Goal: Task Accomplishment & Management: Complete application form

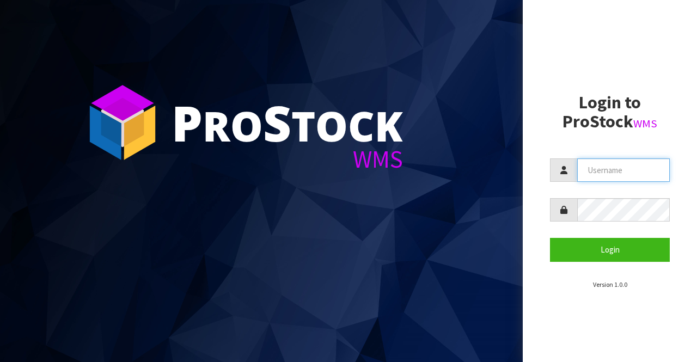
click at [590, 169] on input "text" at bounding box center [624, 170] width 93 height 23
type input "BIGGAME"
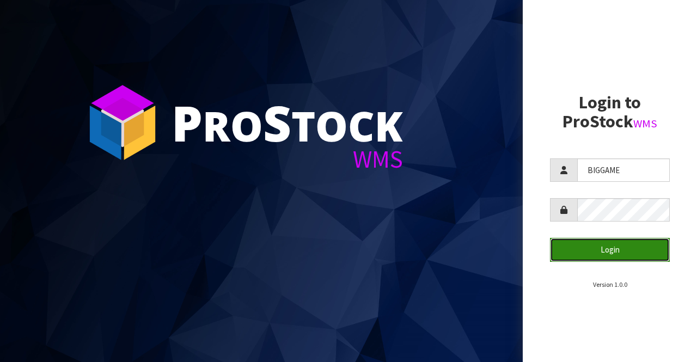
click at [609, 251] on button "Login" at bounding box center [610, 249] width 120 height 23
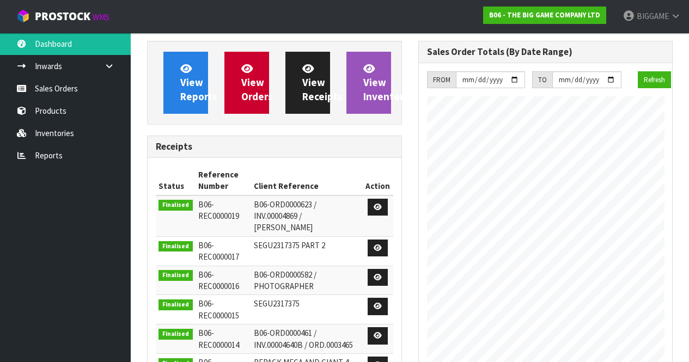
scroll to position [527, 271]
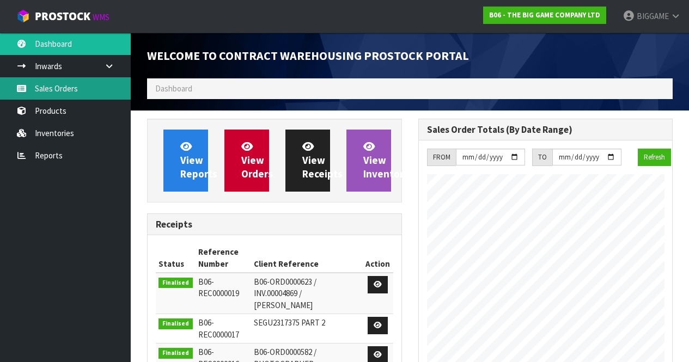
click at [73, 88] on link "Sales Orders" at bounding box center [65, 88] width 131 height 22
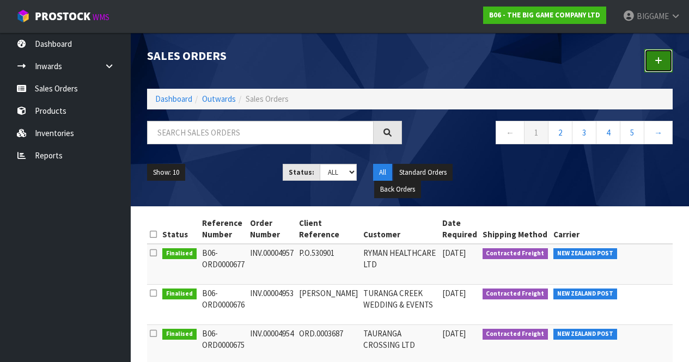
click at [658, 59] on icon at bounding box center [659, 61] width 8 height 8
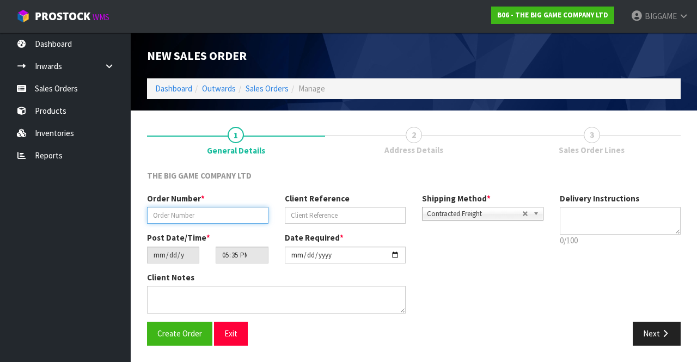
click at [198, 213] on input "text" at bounding box center [208, 215] width 122 height 17
type input "INV.00004863"
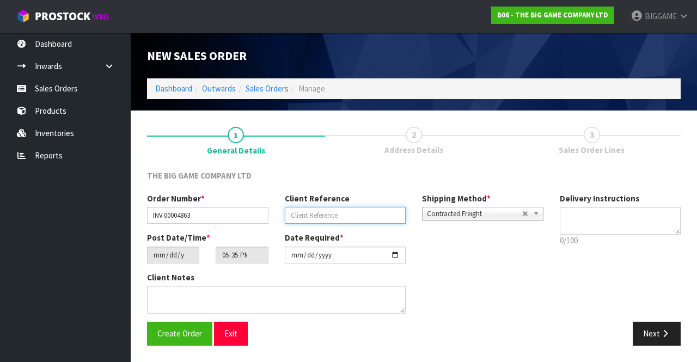
click at [300, 215] on input "text" at bounding box center [346, 215] width 122 height 17
type input "ORD.0003690"
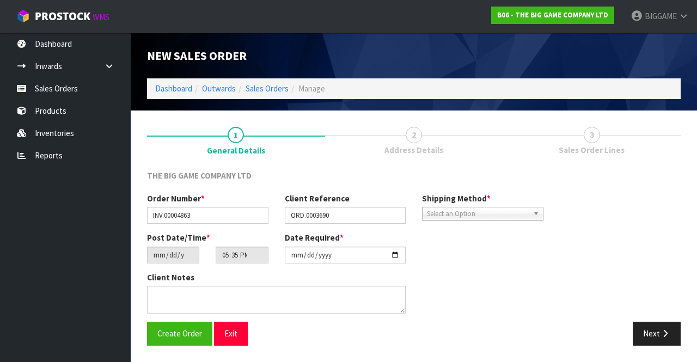
click at [537, 212] on b at bounding box center [538, 214] width 10 height 13
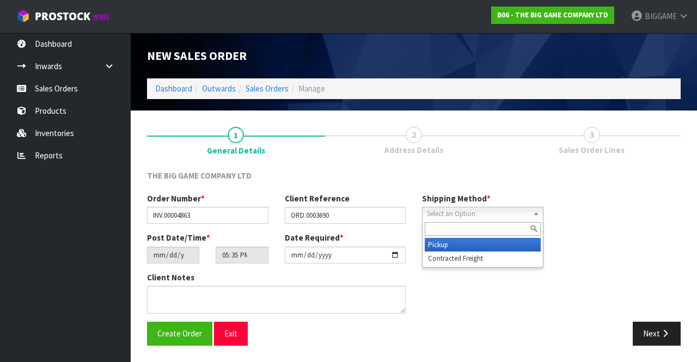
click at [464, 245] on li "Pickup" at bounding box center [483, 245] width 116 height 14
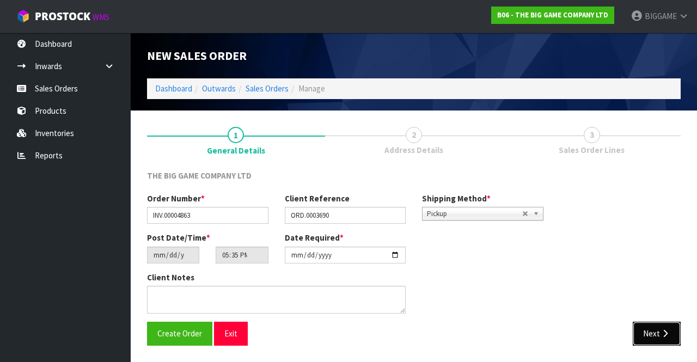
click at [660, 333] on button "Next" at bounding box center [657, 333] width 48 height 23
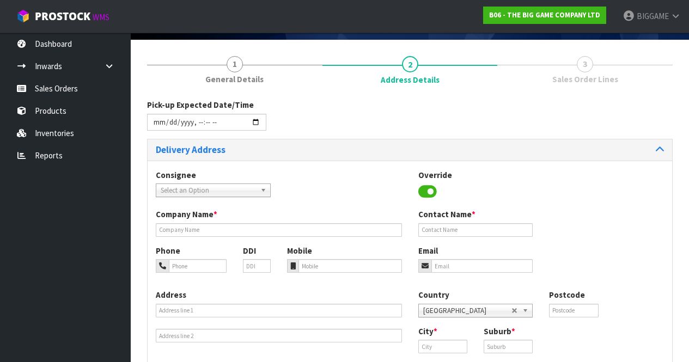
scroll to position [71, 0]
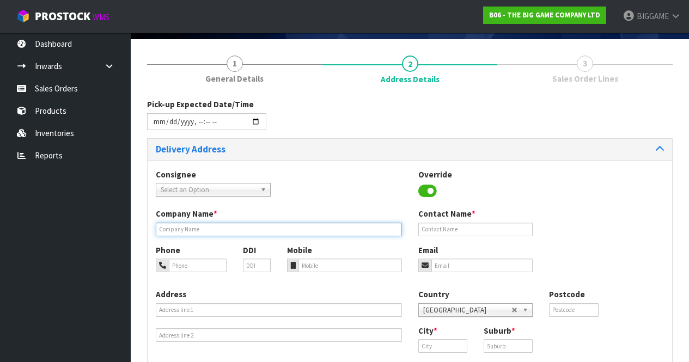
click at [238, 229] on input "text" at bounding box center [279, 230] width 246 height 14
type input "[PERSON_NAME] & PARTNERS"
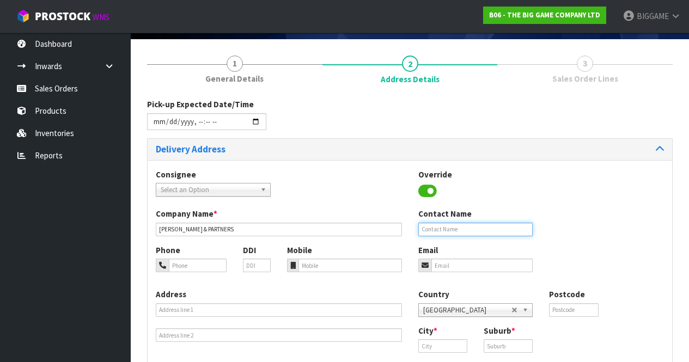
click at [431, 227] on input "text" at bounding box center [475, 230] width 115 height 14
type input "[PERSON_NAME]"
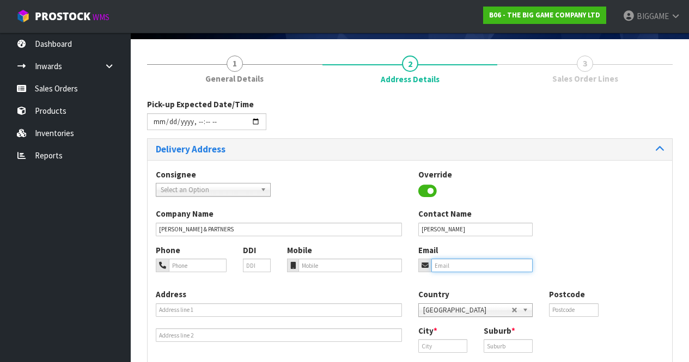
click at [450, 266] on input "email" at bounding box center [483, 266] width 102 height 14
type input "[EMAIL_ADDRESS][DOMAIN_NAME]"
click at [559, 310] on input "text" at bounding box center [573, 311] width 49 height 14
type input "0994"
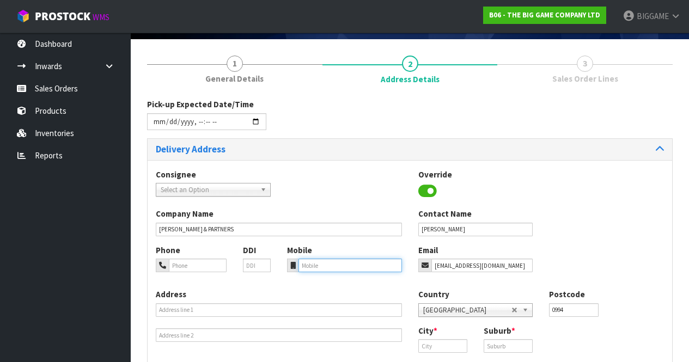
click at [314, 266] on input "tel" at bounding box center [351, 266] width 104 height 14
type input "021808490"
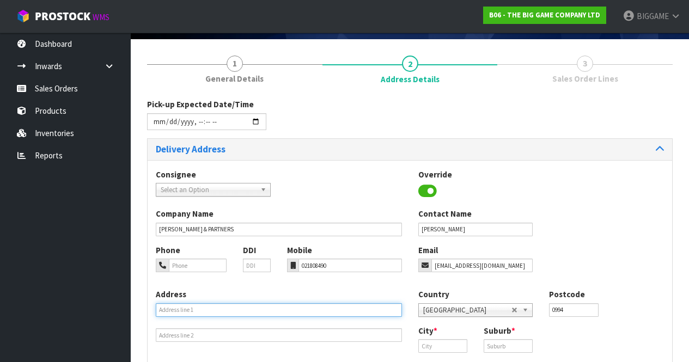
click at [236, 309] on input "text" at bounding box center [279, 311] width 246 height 14
type input "[STREET_ADDRESS]"
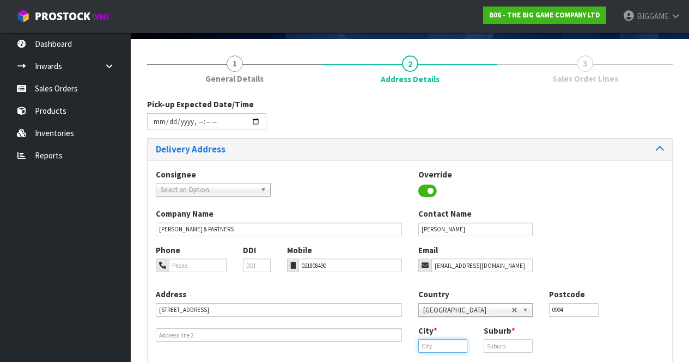
click at [435, 345] on input "text" at bounding box center [442, 346] width 49 height 14
click at [476, 361] on link "[GEOGRAPHIC_DATA]" at bounding box center [469, 364] width 101 height 15
type input "[GEOGRAPHIC_DATA]"
click at [492, 347] on input "text" at bounding box center [508, 346] width 49 height 14
type input "[GEOGRAPHIC_DATA]"
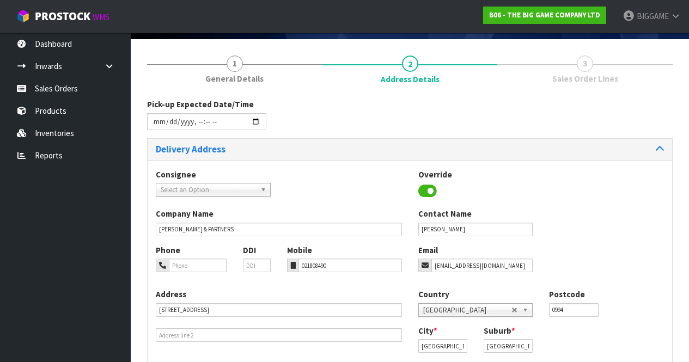
click at [266, 187] on b at bounding box center [265, 190] width 10 height 13
click at [317, 186] on div "Consignee 000001.BAY MECHANICS - BAY MECHANICS 000001A - BRAKE & TRANSMISSION N…" at bounding box center [410, 189] width 525 height 40
click at [255, 119] on input "datetime-local" at bounding box center [206, 121] width 119 height 17
click at [198, 122] on input "datetime-local" at bounding box center [206, 121] width 119 height 17
click at [222, 123] on input "datetime-local" at bounding box center [206, 121] width 119 height 17
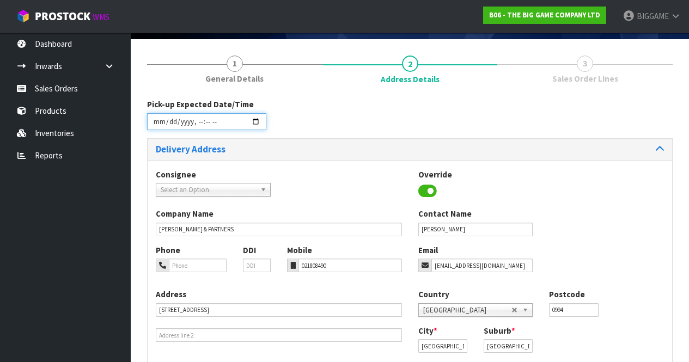
click at [222, 123] on input "datetime-local" at bounding box center [206, 121] width 119 height 17
type input "[DATE]T10:45"
click at [286, 114] on div "Pick-up Expected Date/Time" at bounding box center [410, 118] width 542 height 39
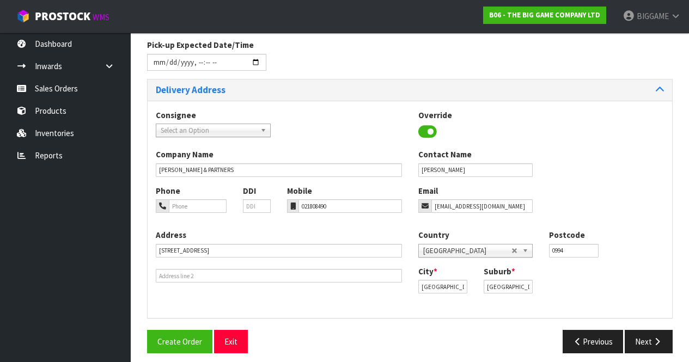
scroll to position [138, 0]
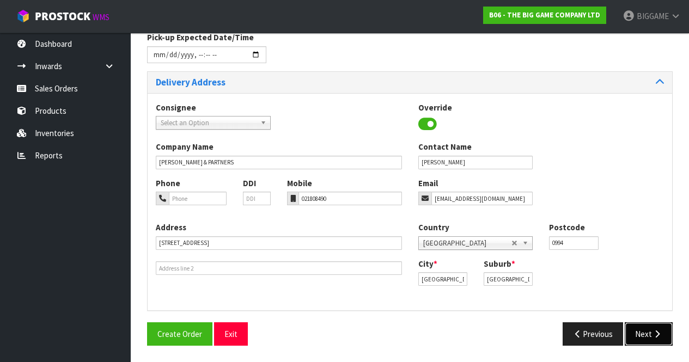
click at [647, 334] on button "Next" at bounding box center [649, 334] width 48 height 23
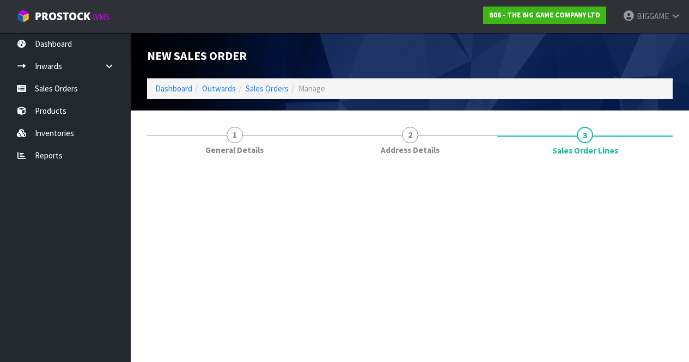
scroll to position [0, 0]
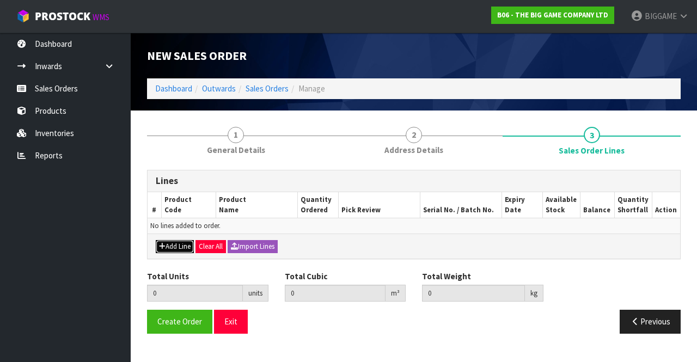
click at [181, 244] on button "Add Line" at bounding box center [175, 246] width 38 height 13
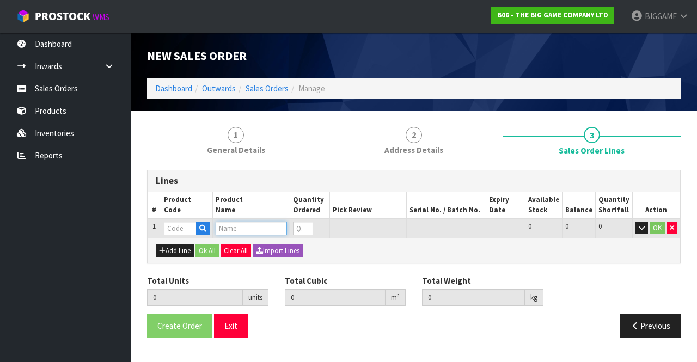
click at [235, 228] on input "text" at bounding box center [251, 229] width 71 height 14
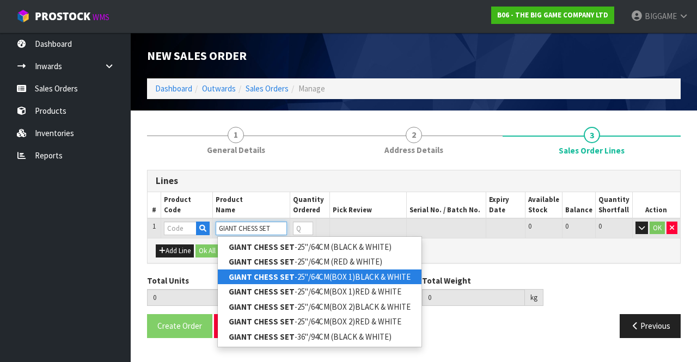
type input "GIANT CHESS SET"
click at [304, 276] on link "GIANT CHESS SET -25"/64CM(BOX 1)BLACK & WHITE" at bounding box center [320, 277] width 204 height 15
type input "GIANT CHESS SET-25"/64CM(BOX 1)BLACK & WHITE"
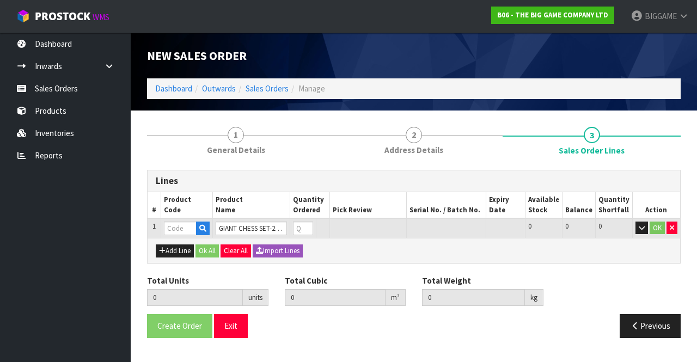
type input "0.000000"
type input "0.000"
type input "BHGC25-CTN1"
type input "0"
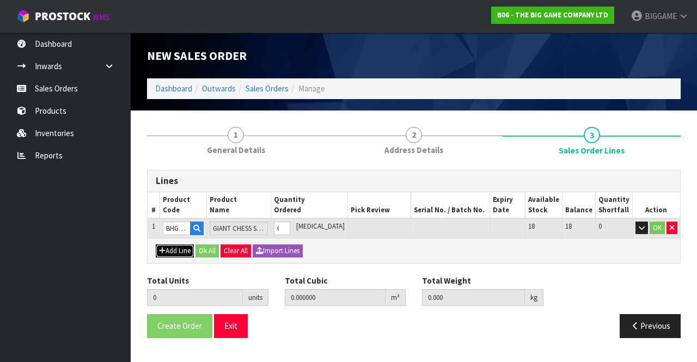
click at [184, 247] on button "Add Line" at bounding box center [175, 251] width 38 height 13
type input "0"
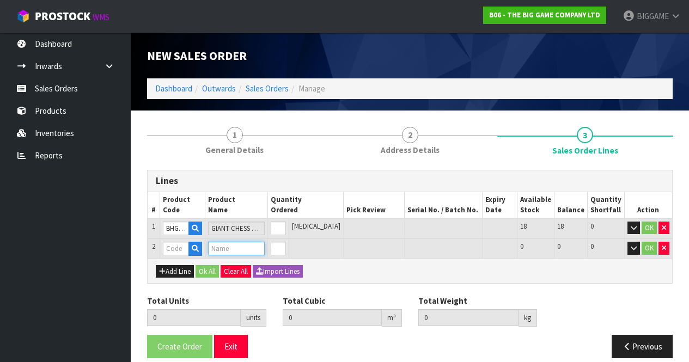
click at [230, 250] on input "text" at bounding box center [236, 249] width 57 height 14
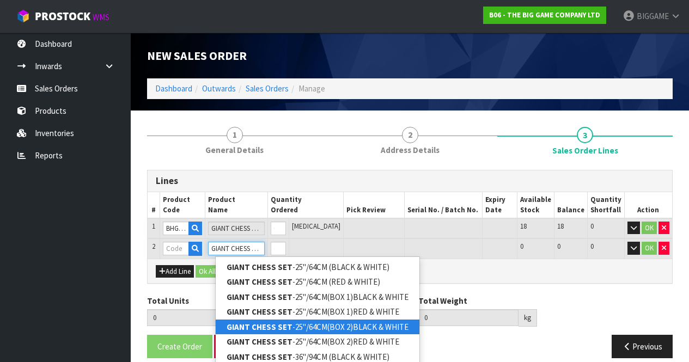
type input "GIANT CHESS SET"
click at [278, 327] on strong "GIANT CHESS SET" at bounding box center [260, 327] width 66 height 10
type input "GIANT CHESS SET-25"/64CM(BOX 2)BLACK & WHITE"
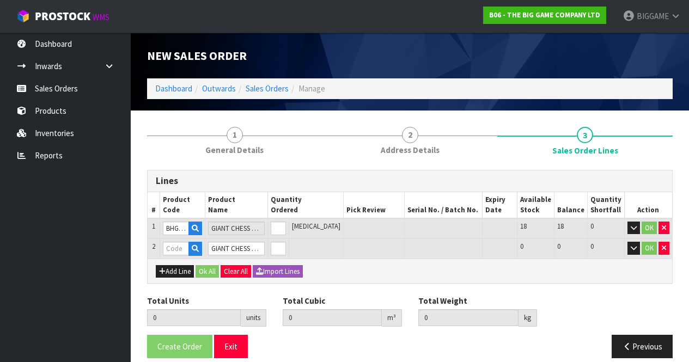
type input "0.000000"
type input "0.000"
type input "BHGC25-CTN2"
type input "0"
type input "1"
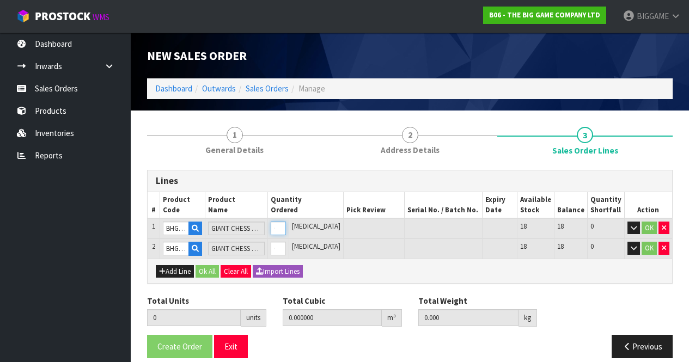
type input "0.26257"
type input "15.25"
type input "1"
click at [286, 227] on input "1" at bounding box center [278, 229] width 15 height 14
type input "2"
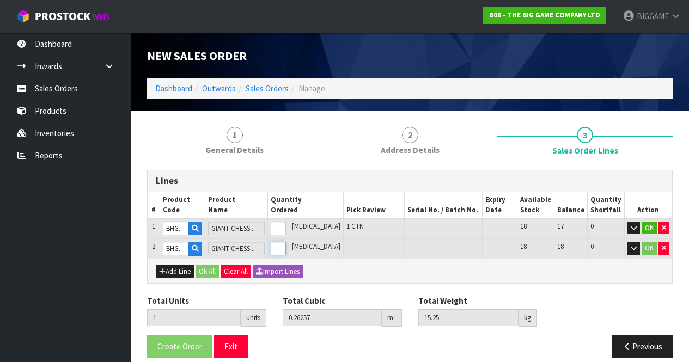
type input "0.51217"
type input "30.25"
type input "1"
click at [286, 246] on input "1" at bounding box center [278, 249] width 15 height 14
click at [649, 227] on button "OK" at bounding box center [649, 228] width 15 height 13
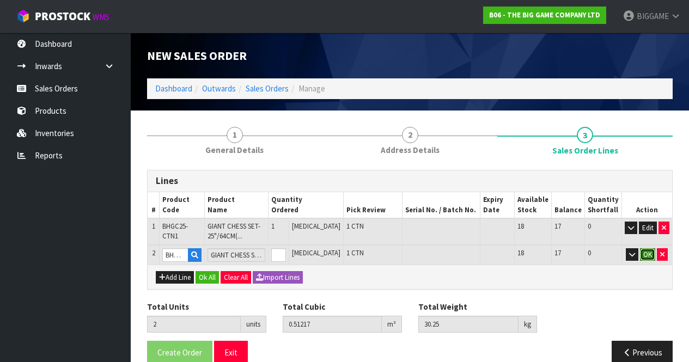
click at [649, 252] on button "OK" at bounding box center [647, 254] width 15 height 13
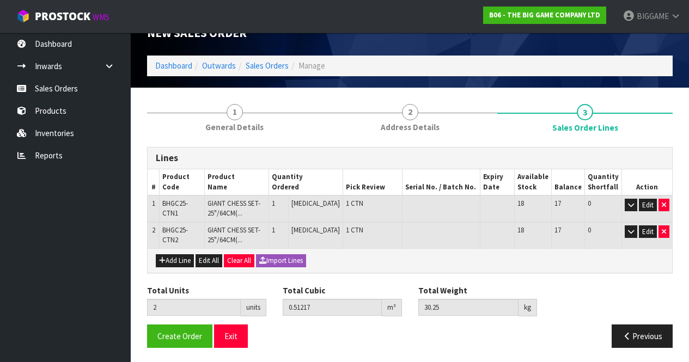
scroll to position [25, 0]
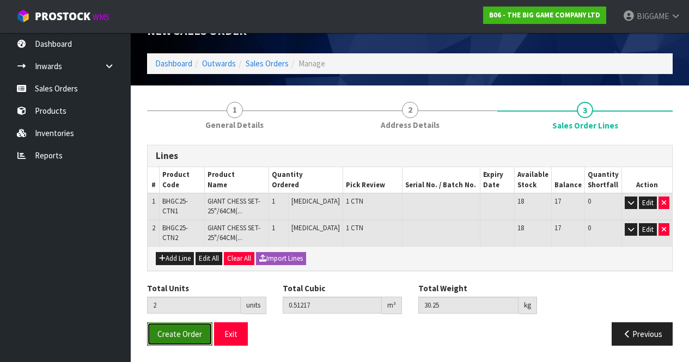
click at [193, 331] on span "Create Order" at bounding box center [179, 334] width 45 height 10
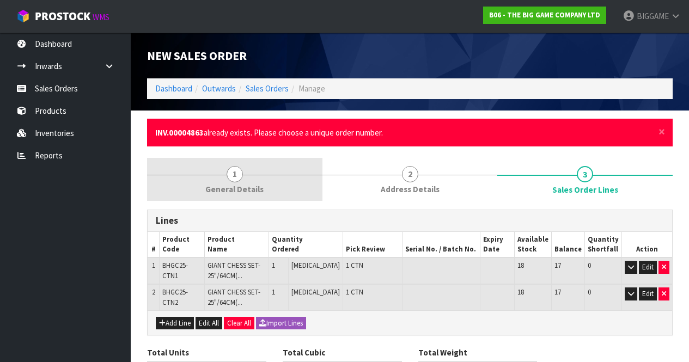
click at [238, 175] on span "1" at bounding box center [235, 174] width 16 height 16
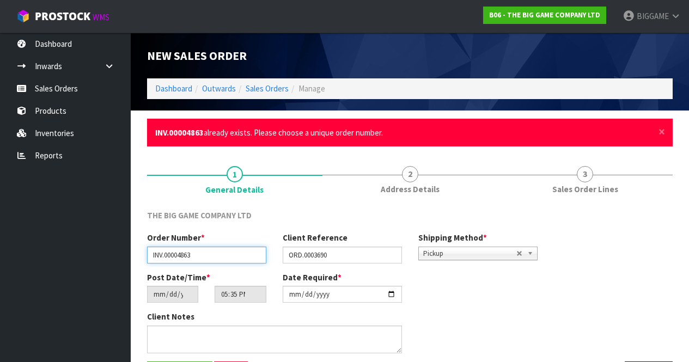
click at [198, 255] on input "INV.00004863" at bounding box center [206, 255] width 119 height 17
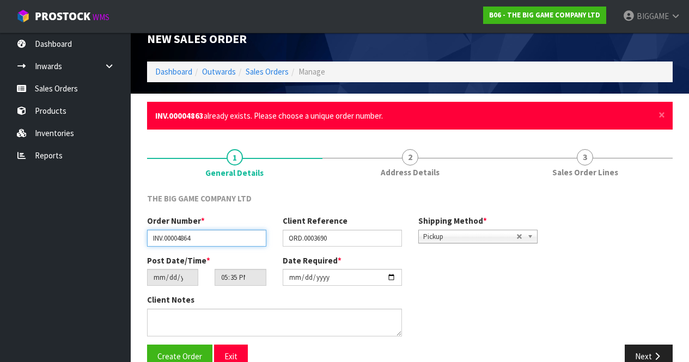
scroll to position [39, 0]
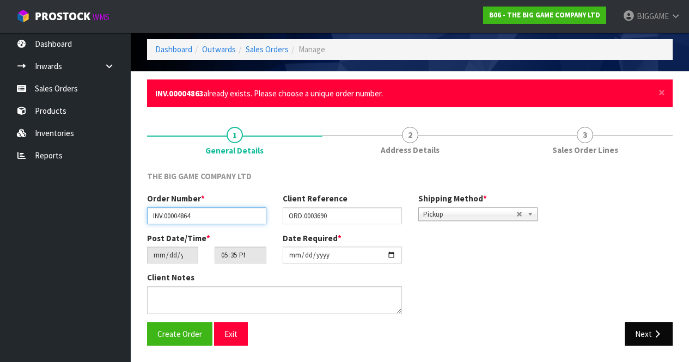
type input "INV.00004864"
click at [651, 333] on button "Next" at bounding box center [649, 334] width 48 height 23
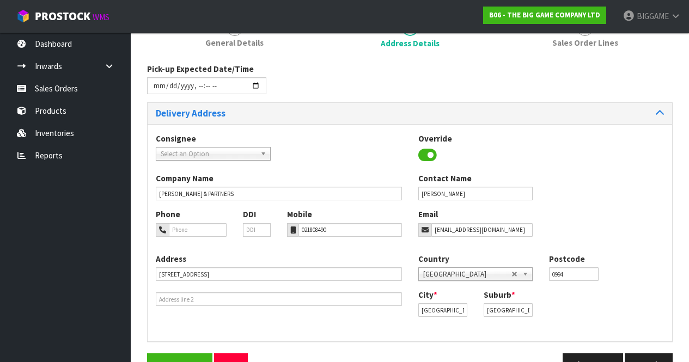
scroll to position [178, 0]
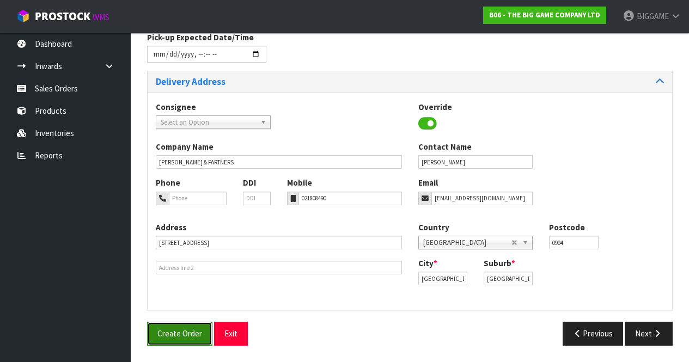
click at [197, 331] on span "Create Order" at bounding box center [179, 334] width 45 height 10
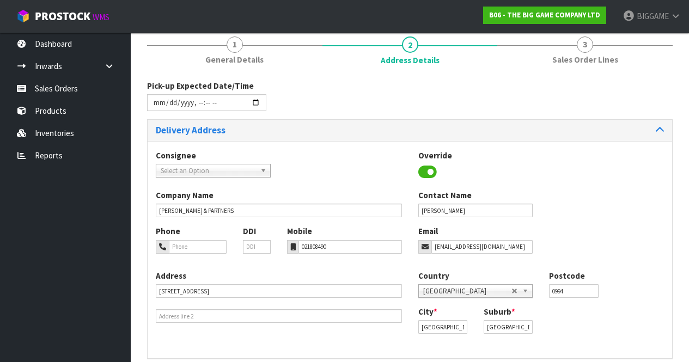
scroll to position [178, 0]
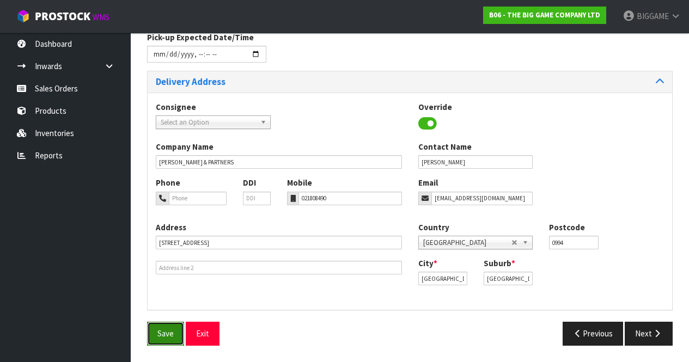
click at [167, 331] on span "Save" at bounding box center [165, 334] width 16 height 10
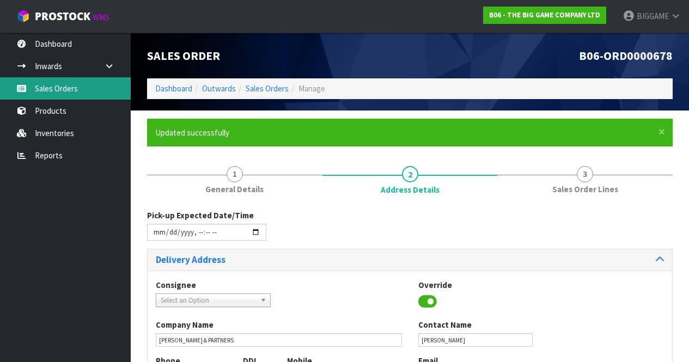
click at [78, 89] on link "Sales Orders" at bounding box center [65, 88] width 131 height 22
